Goal: Navigation & Orientation: Find specific page/section

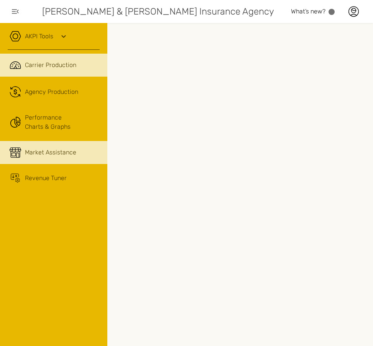
click at [58, 160] on link "Market Assistance" at bounding box center [53, 152] width 107 height 23
